Goal: Task Accomplishment & Management: Use online tool/utility

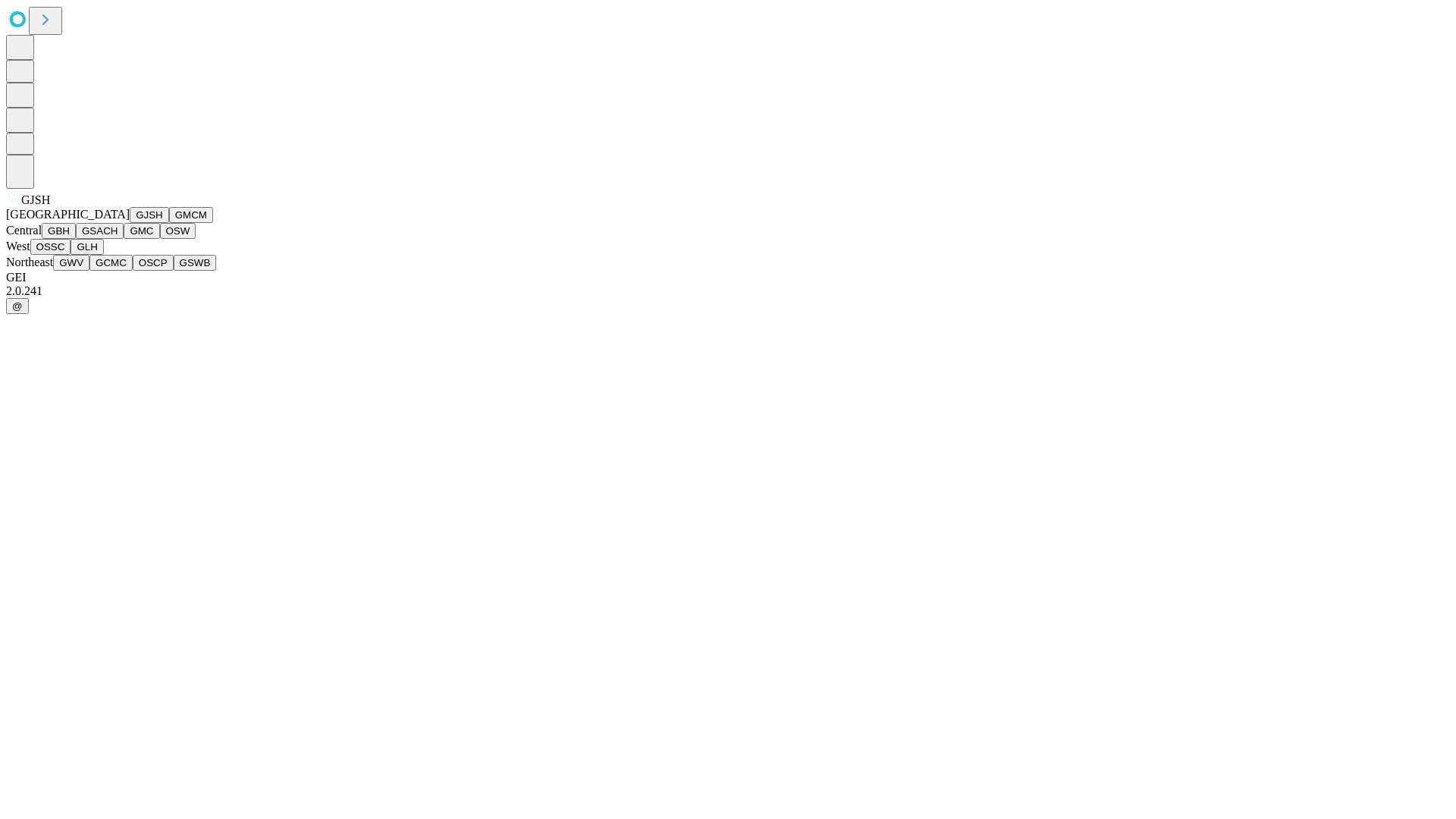
click at [130, 223] on button "GJSH" at bounding box center [149, 214] width 40 height 16
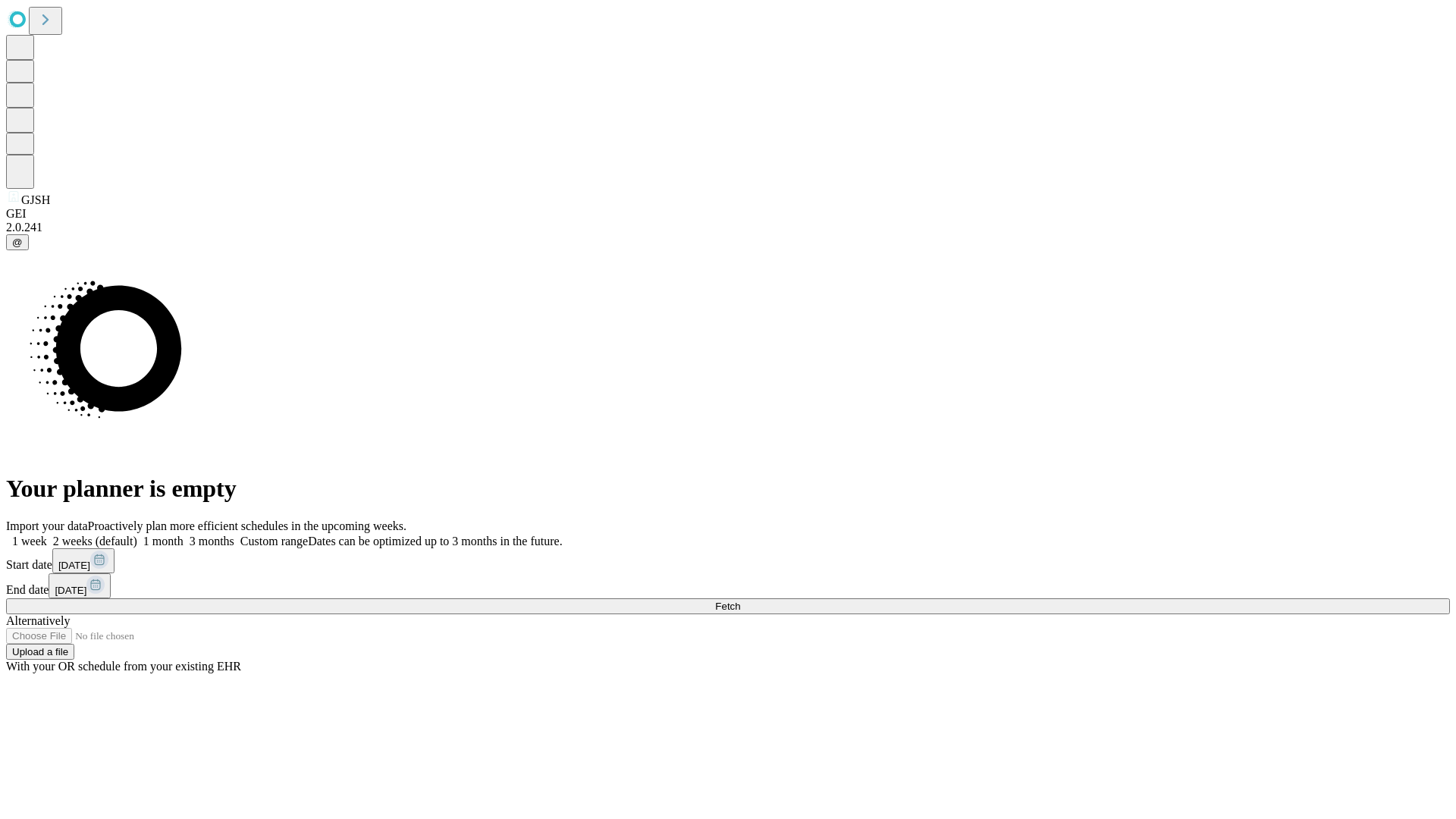
click at [183, 535] on label "1 month" at bounding box center [160, 541] width 47 height 13
click at [741, 601] on span "Fetch" at bounding box center [728, 606] width 25 height 12
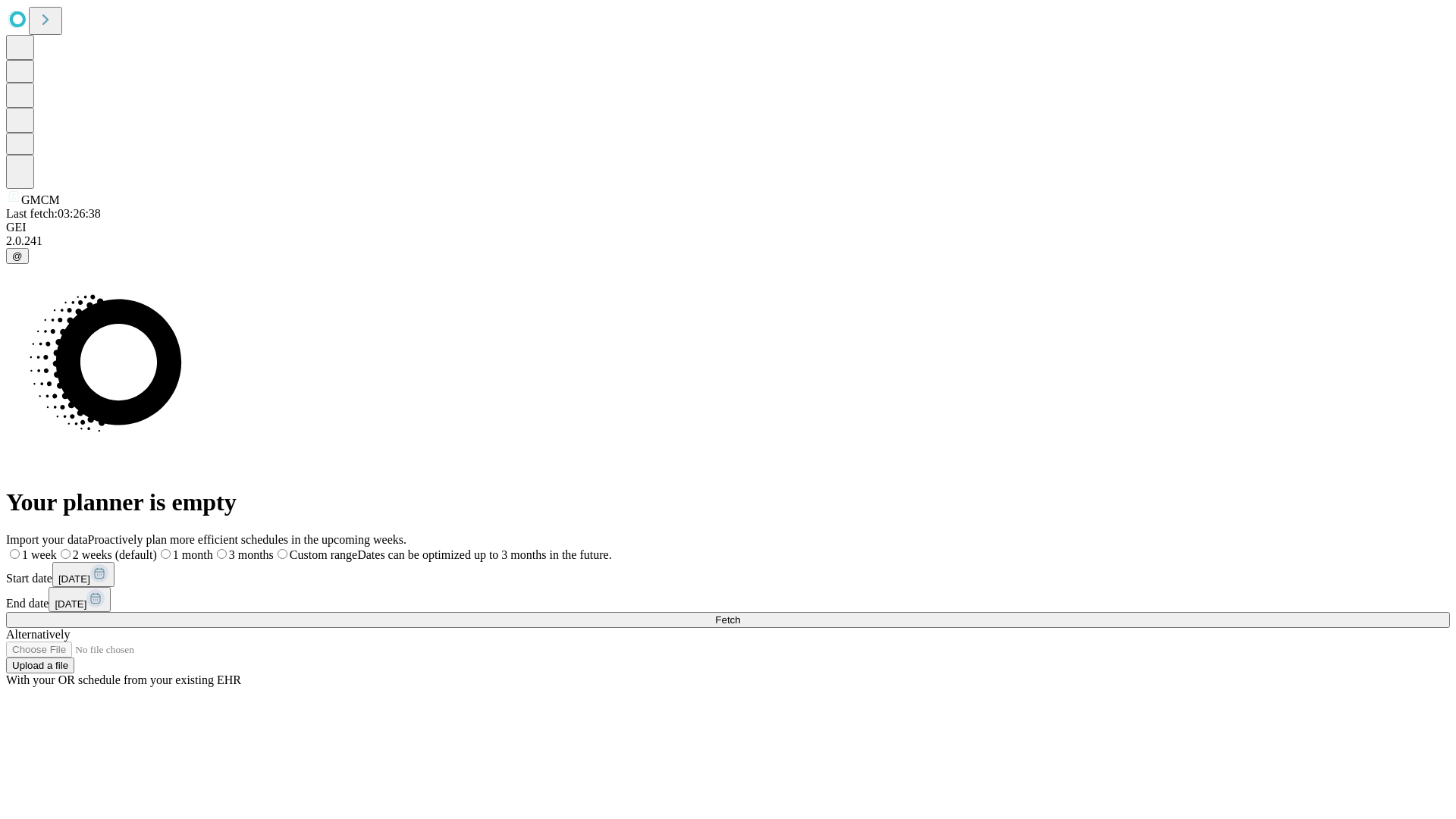
click at [214, 548] on label "1 month" at bounding box center [185, 554] width 56 height 13
click at [741, 614] on span "Fetch" at bounding box center [728, 620] width 25 height 12
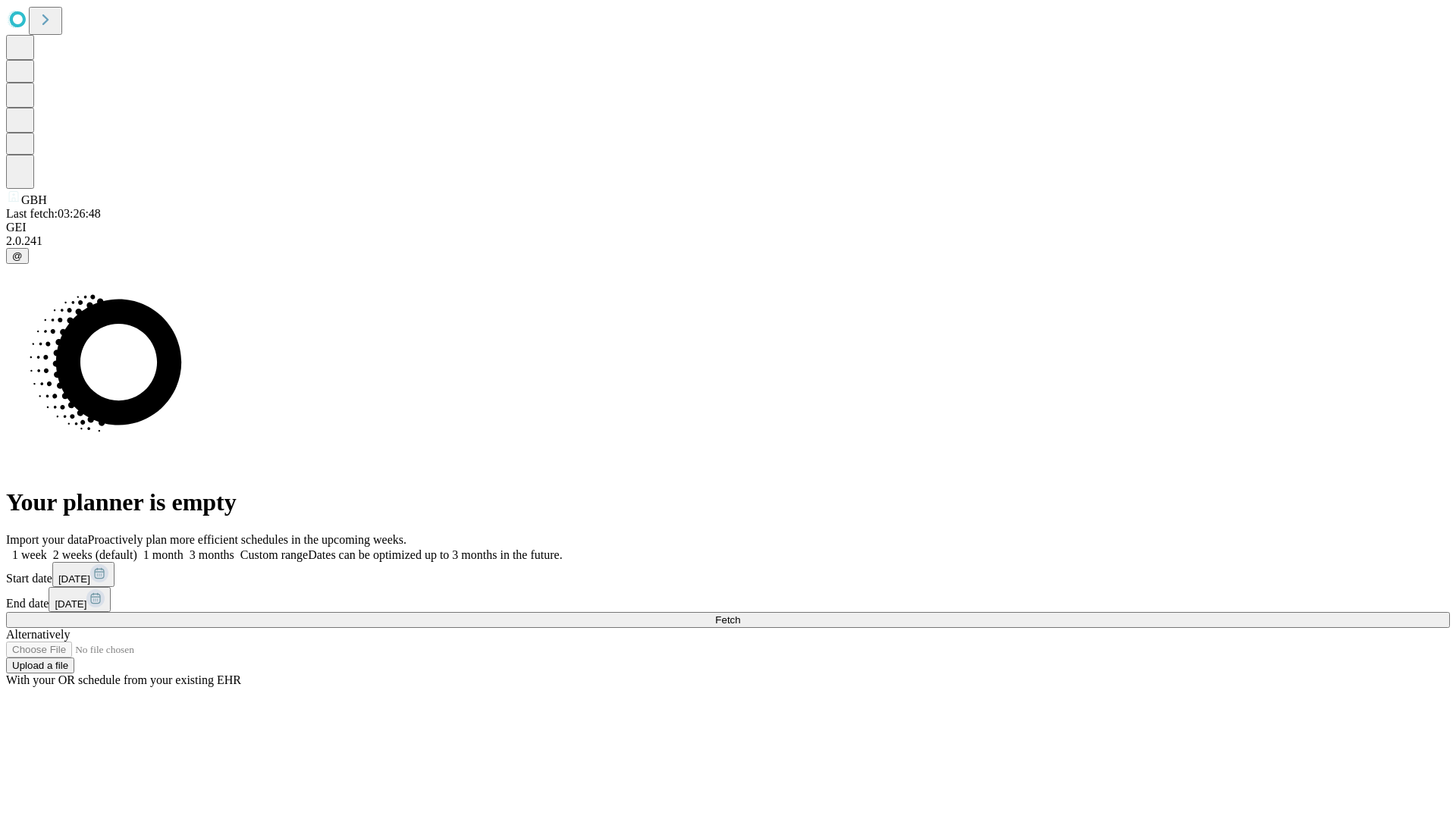
click at [183, 548] on label "1 month" at bounding box center [160, 554] width 47 height 13
click at [741, 614] on span "Fetch" at bounding box center [728, 620] width 25 height 12
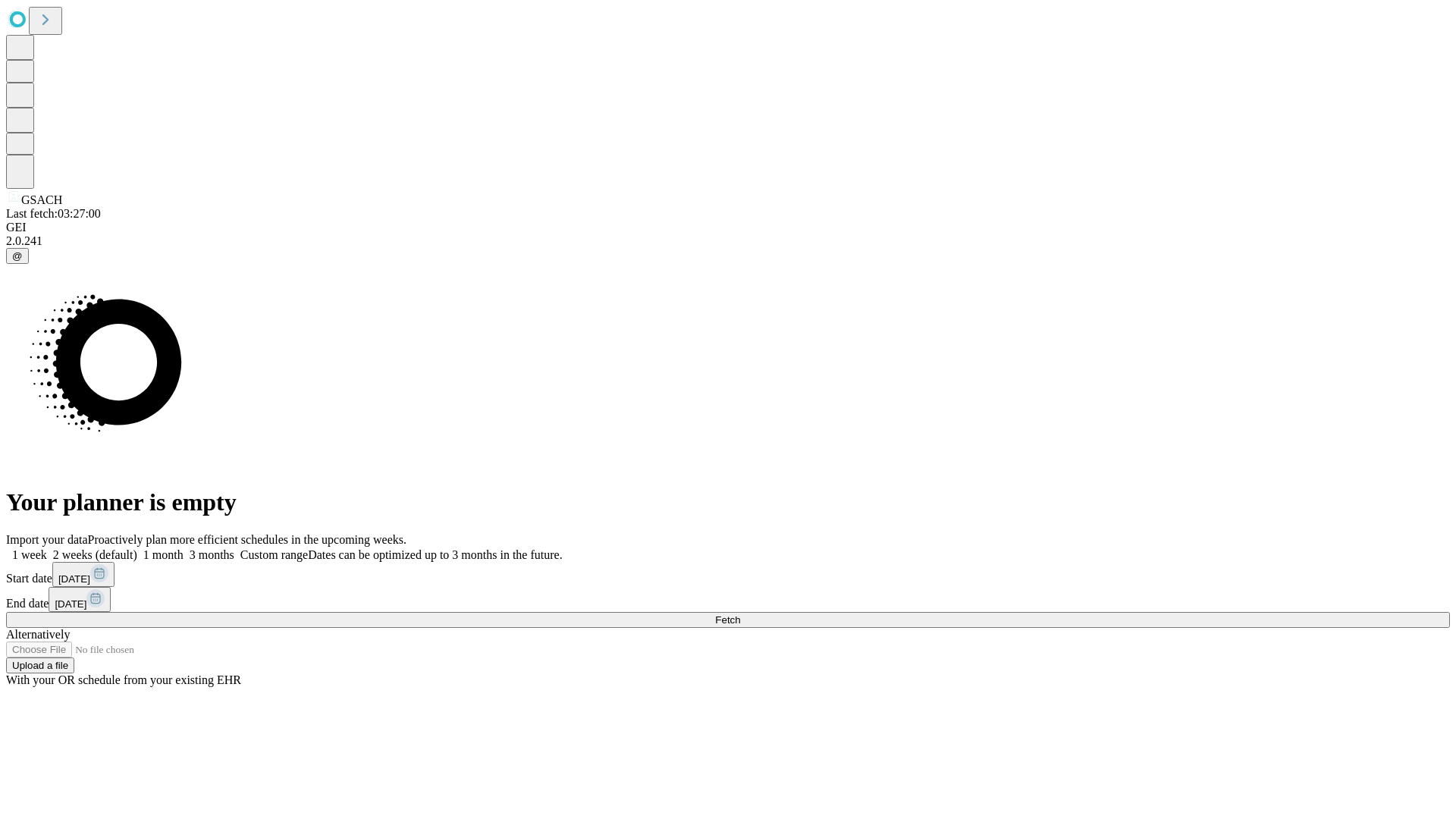
click at [183, 548] on label "1 month" at bounding box center [160, 554] width 47 height 13
click at [741, 614] on span "Fetch" at bounding box center [728, 620] width 25 height 12
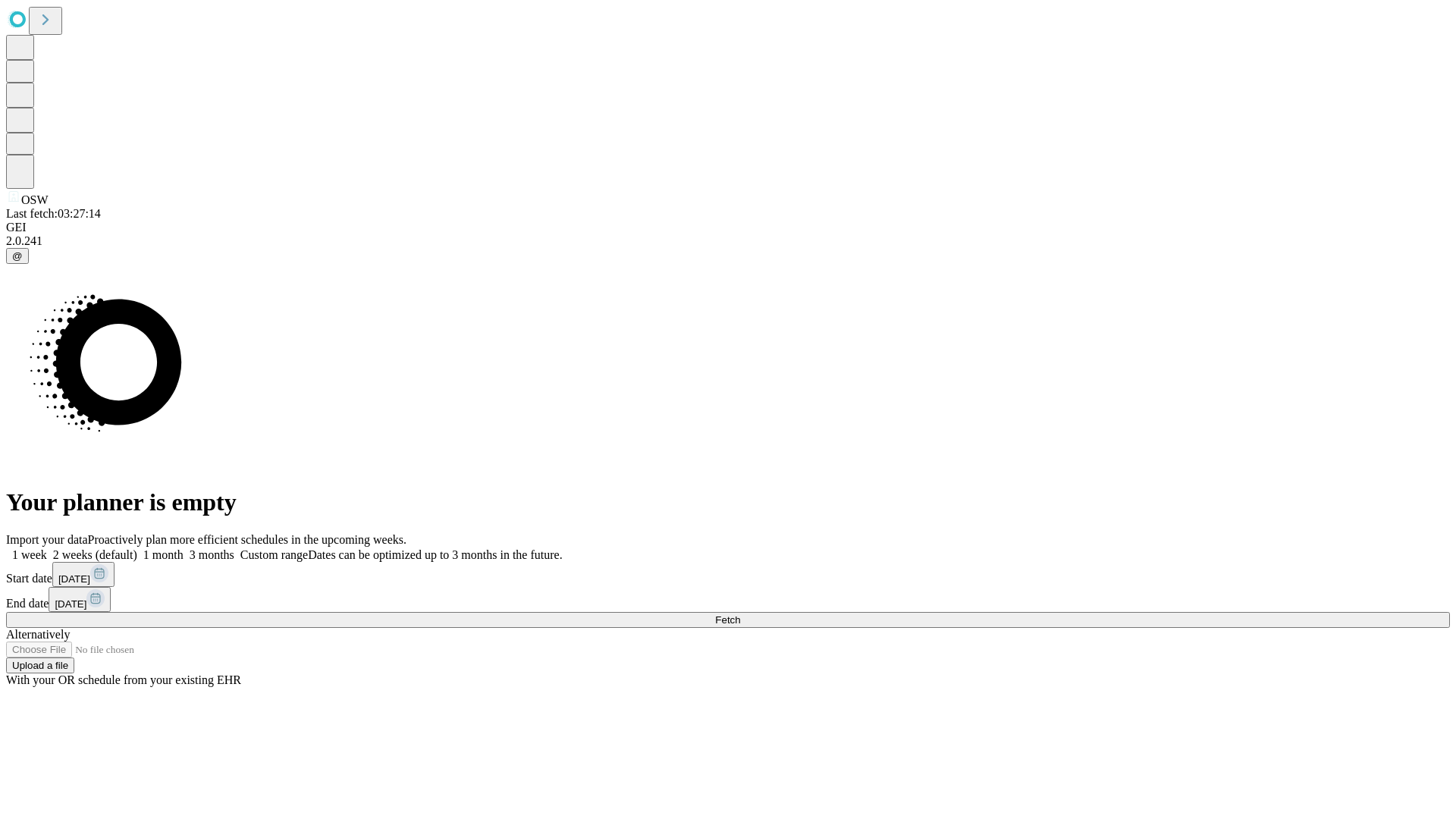
click at [741, 614] on span "Fetch" at bounding box center [728, 620] width 25 height 12
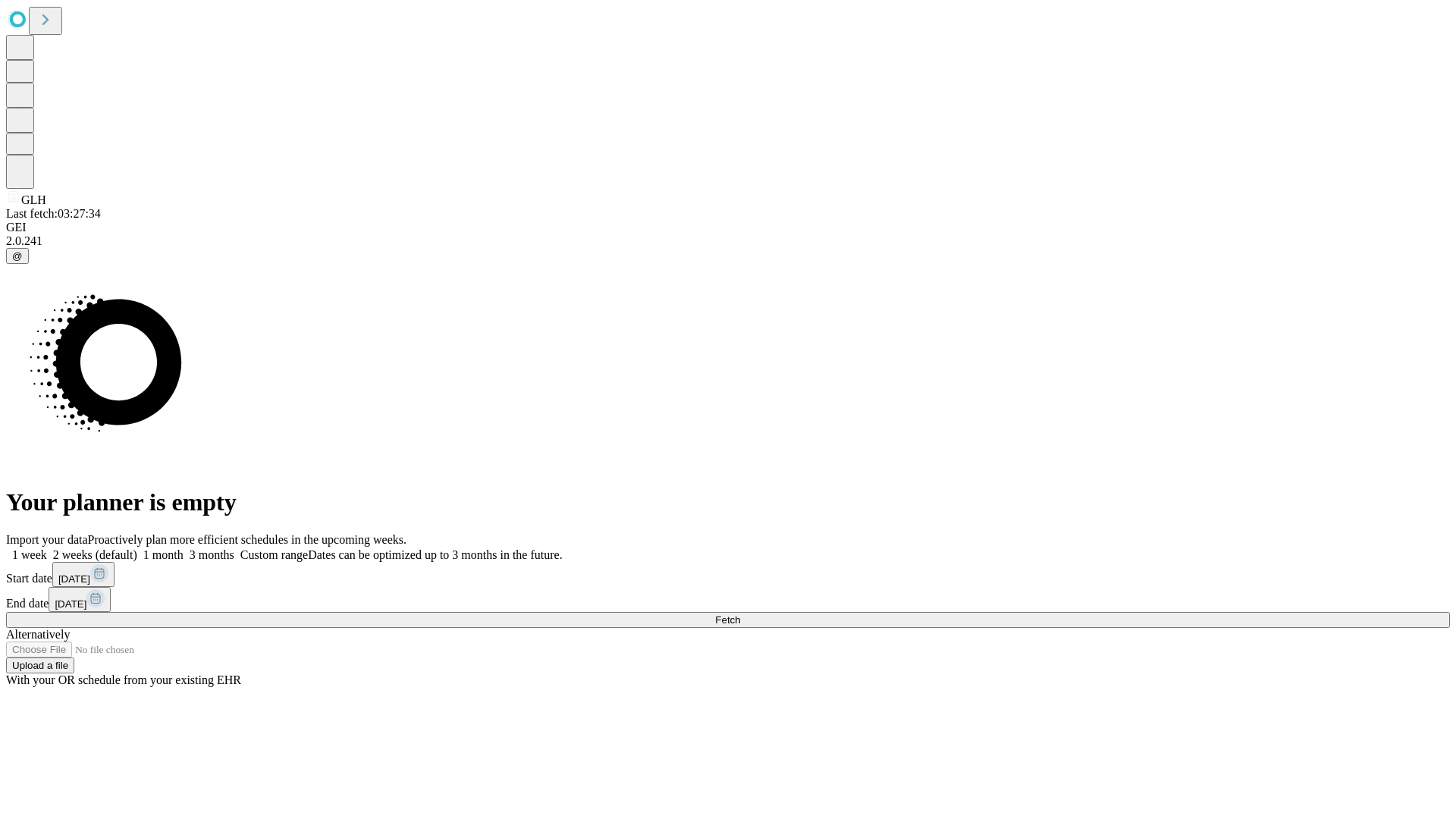
click at [183, 548] on label "1 month" at bounding box center [160, 554] width 47 height 13
click at [741, 614] on span "Fetch" at bounding box center [728, 620] width 25 height 12
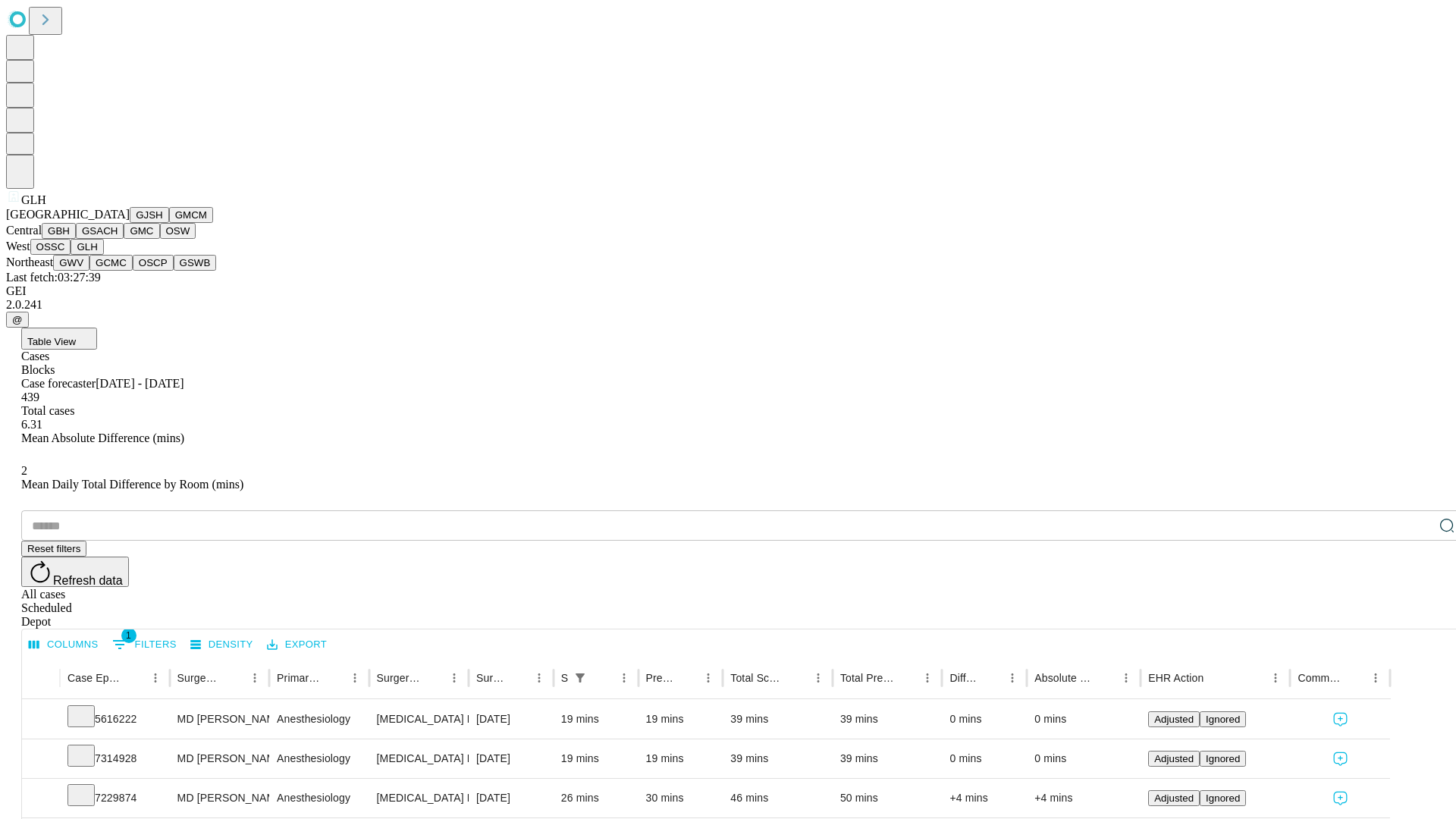
click at [89, 271] on button "GWV" at bounding box center [72, 263] width 37 height 16
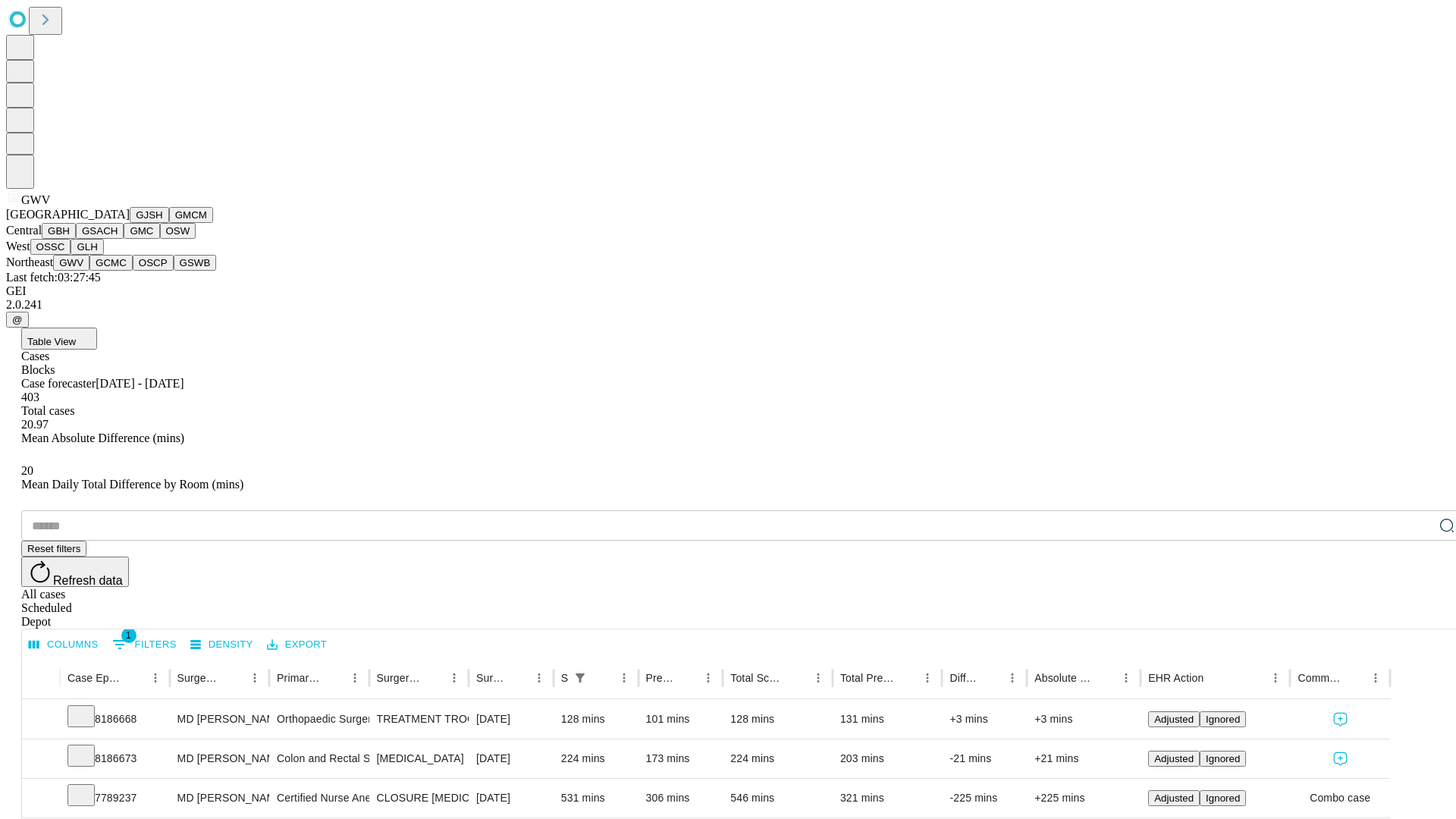
click at [117, 271] on button "GCMC" at bounding box center [111, 263] width 44 height 16
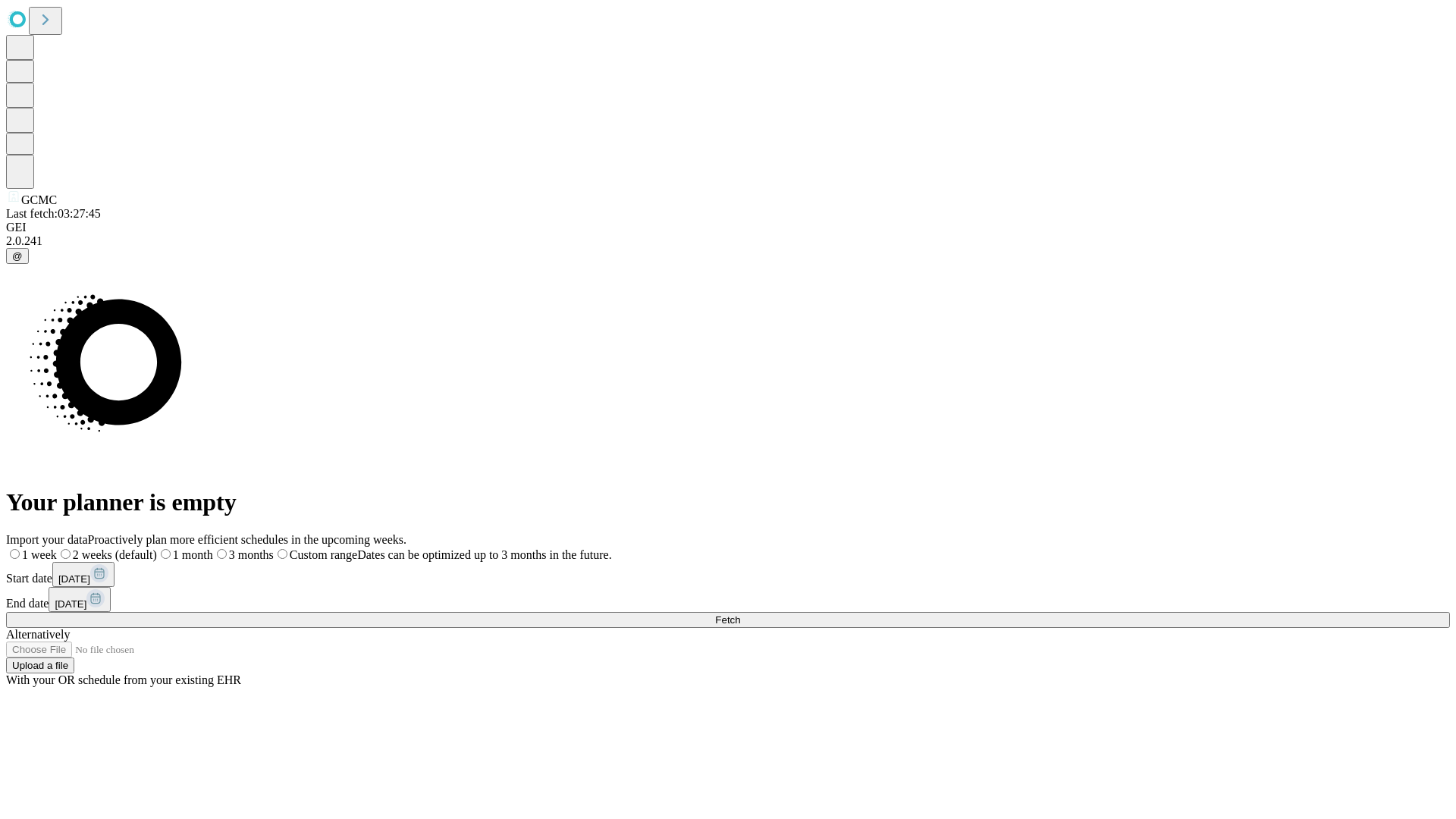
click at [214, 548] on label "1 month" at bounding box center [185, 554] width 56 height 13
click at [741, 614] on span "Fetch" at bounding box center [728, 620] width 25 height 12
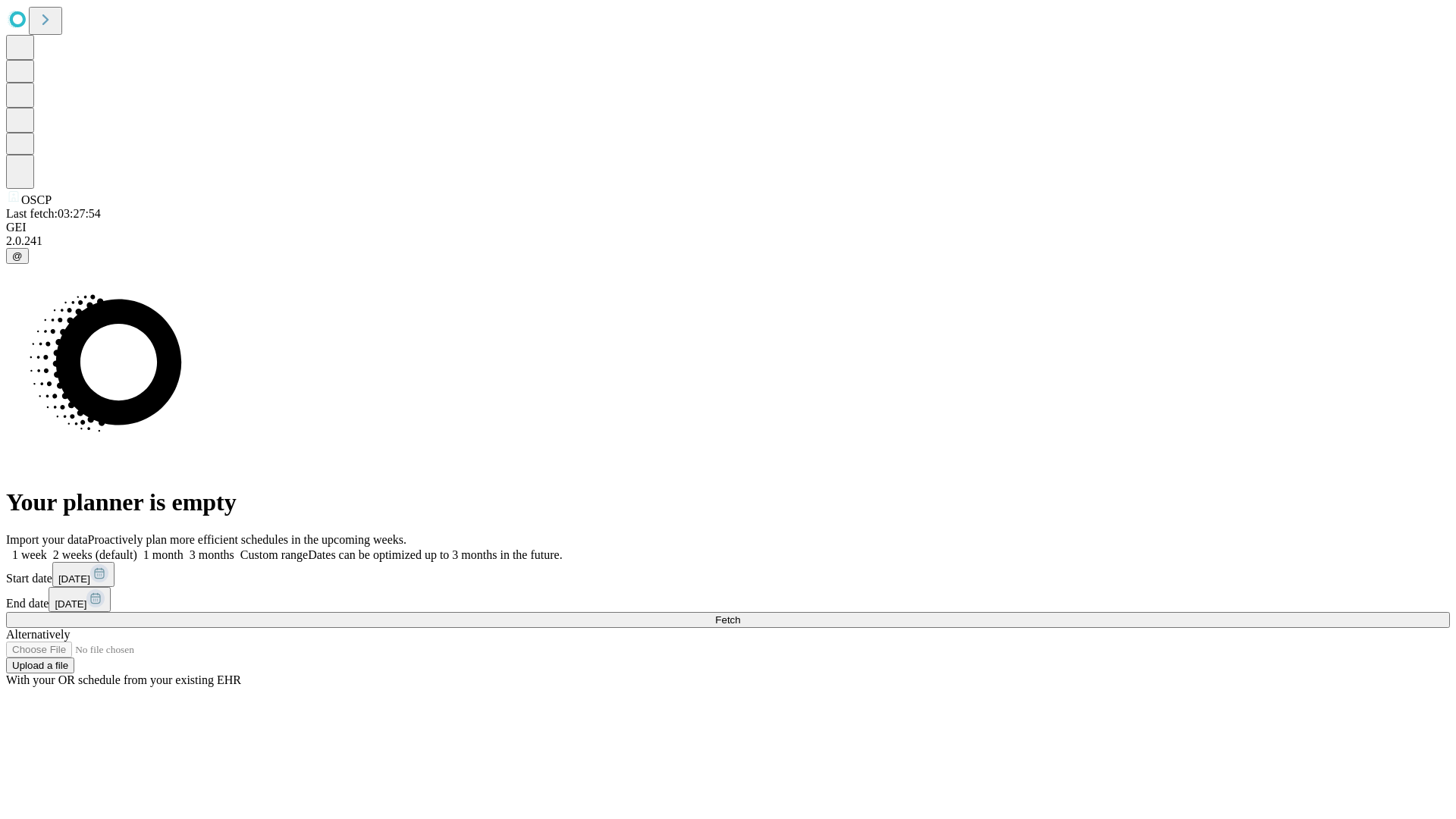
click at [183, 548] on label "1 month" at bounding box center [160, 554] width 47 height 13
click at [741, 614] on span "Fetch" at bounding box center [728, 620] width 25 height 12
